Goal: Find specific page/section: Find specific page/section

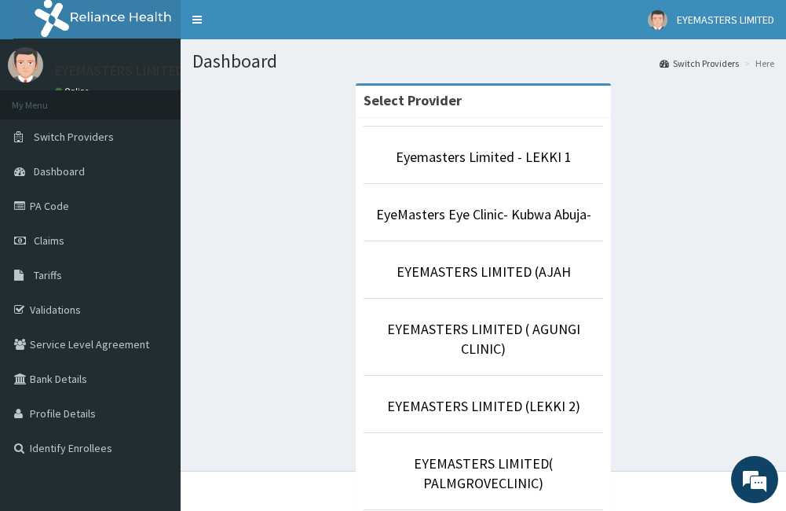
scroll to position [274, 0]
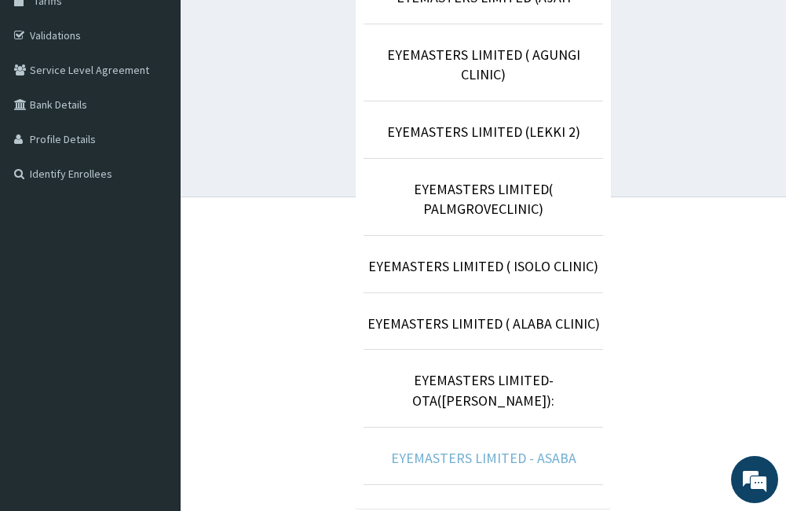
click at [543, 449] on link "EYEMASTERS LIMITED - ASABA" at bounding box center [483, 458] width 185 height 18
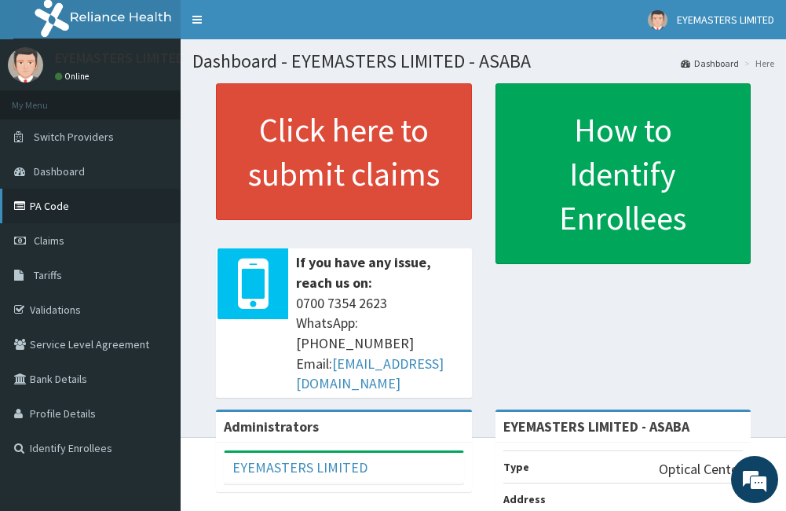
click at [80, 205] on link "PA Code" at bounding box center [90, 206] width 181 height 35
